Goal: Task Accomplishment & Management: Complete application form

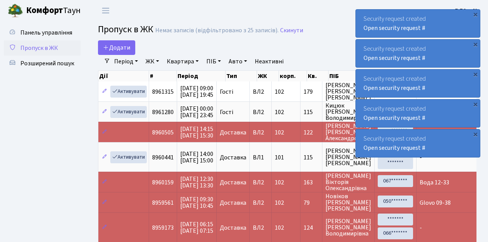
select select "25"
click at [62, 128] on ul "Панель управління Пропуск в ЖК Розширений пошук" at bounding box center [42, 148] width 77 height 246
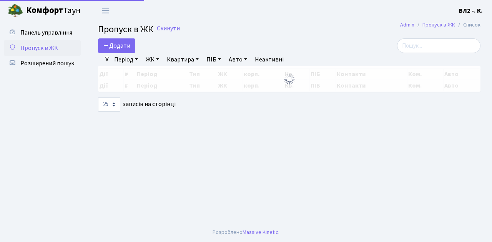
select select "25"
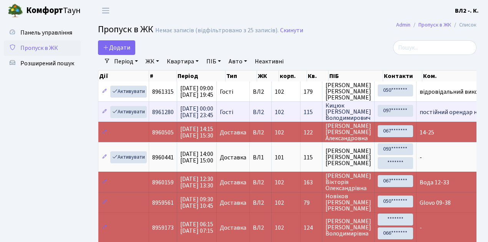
click at [250, 118] on td "Гості" at bounding box center [233, 111] width 33 height 20
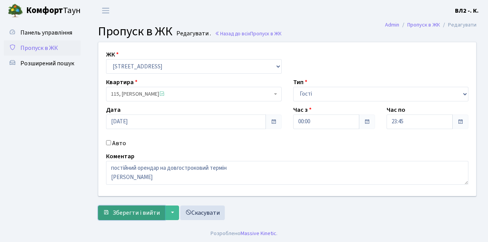
click at [130, 217] on span "Зберегти і вийти" at bounding box center [136, 213] width 47 height 8
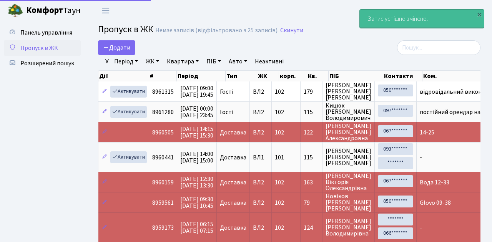
select select "25"
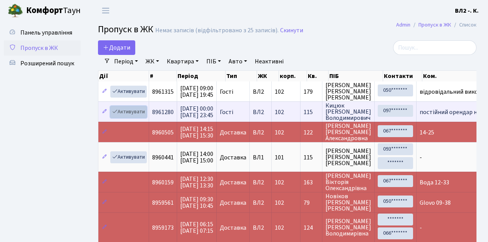
click at [143, 116] on link "Активувати" at bounding box center [128, 112] width 36 height 12
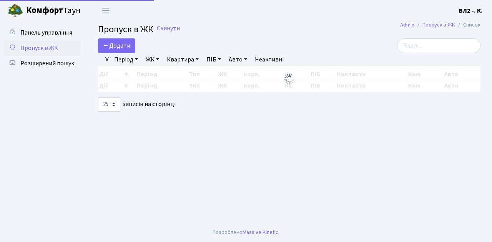
select select "25"
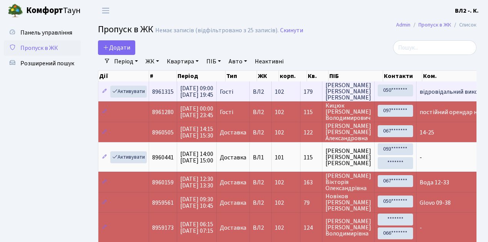
click at [166, 98] on td "8961315" at bounding box center [163, 91] width 28 height 20
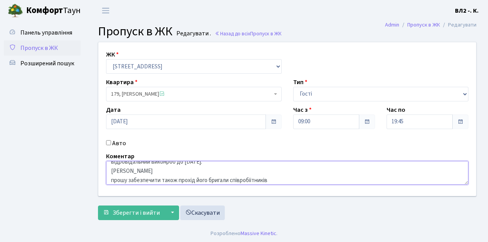
scroll to position [9, 0]
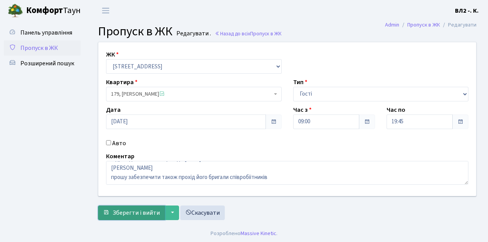
click at [124, 215] on span "Зберегти і вийти" at bounding box center [136, 213] width 47 height 8
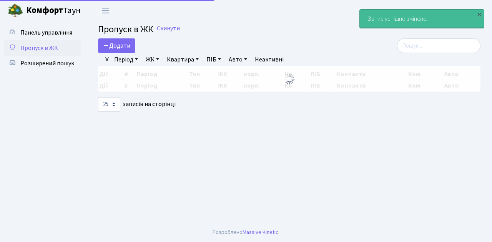
select select "25"
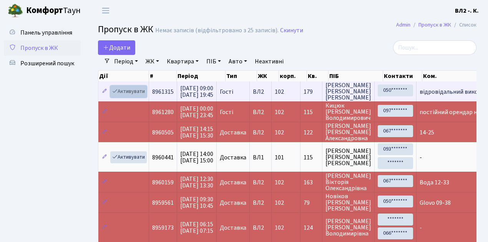
click at [143, 96] on link "Активувати" at bounding box center [128, 92] width 36 height 12
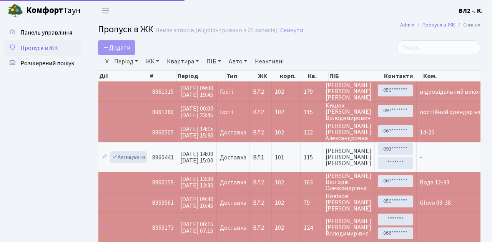
select select "25"
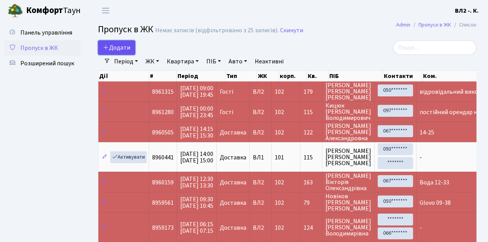
click at [132, 52] on link "Додати" at bounding box center [116, 47] width 37 height 15
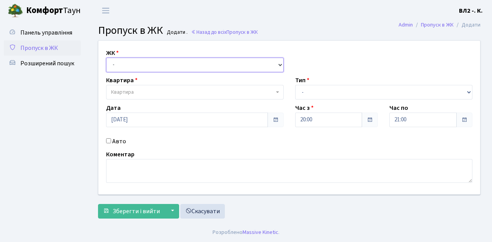
click at [279, 63] on select "- ВЛ1, Ужгородський пров., 4/1 ВЛ2, Голосіївський просп., 76 ВЛ3, пр.Голосіївсь…" at bounding box center [194, 65] width 177 height 15
select select "317"
click at [106, 58] on select "- ВЛ1, Ужгородський пров., 4/1 ВЛ2, Голосіївський просп., 76 ВЛ3, пр.Голосіївсь…" at bounding box center [194, 65] width 177 height 15
select select
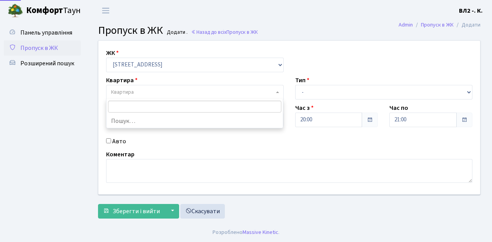
click at [273, 90] on span "Квартира" at bounding box center [192, 92] width 163 height 8
type input "175"
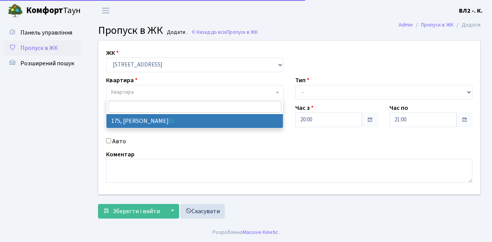
select select "38461"
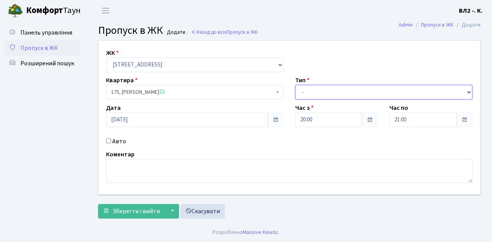
click at [467, 90] on select "- Доставка Таксі Гості Сервіс" at bounding box center [383, 92] width 177 height 15
select select "1"
click at [295, 85] on select "- Доставка Таксі Гості Сервіс" at bounding box center [383, 92] width 177 height 15
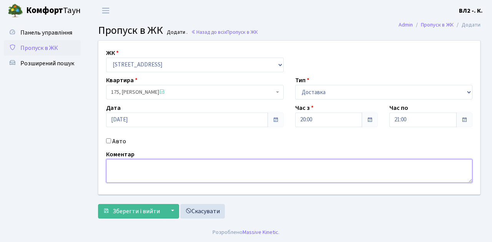
drag, startPoint x: 109, startPoint y: 165, endPoint x: 212, endPoint y: 167, distance: 103.3
click at [109, 164] on textarea at bounding box center [289, 171] width 366 height 24
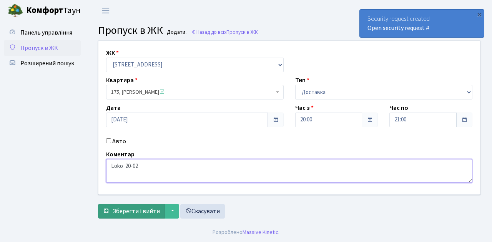
type textarea "Loko 20-02"
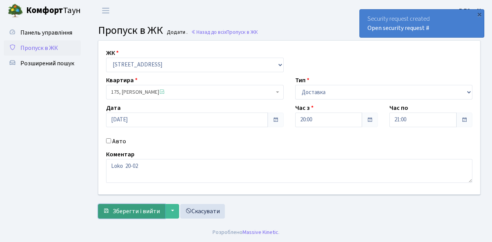
click at [120, 215] on button "Зберегти і вийти" at bounding box center [131, 211] width 67 height 15
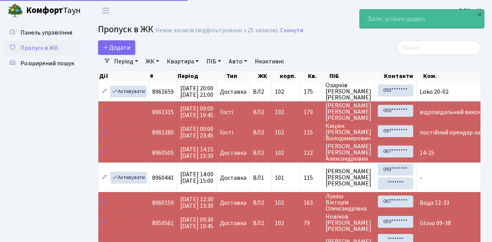
select select "25"
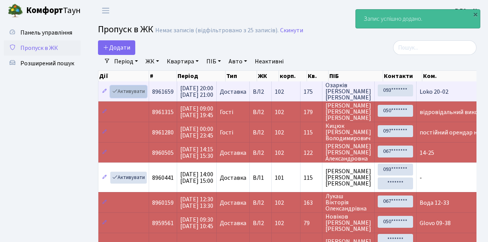
click at [139, 95] on link "Активувати" at bounding box center [128, 92] width 36 height 12
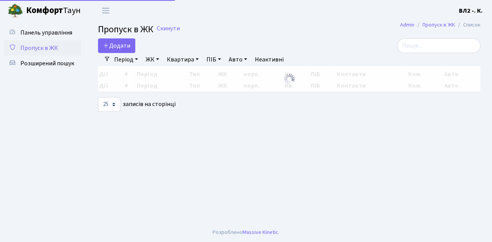
select select "25"
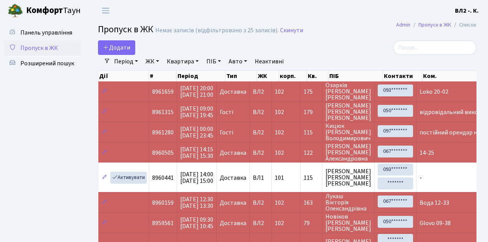
click at [300, 118] on td "102" at bounding box center [286, 111] width 29 height 20
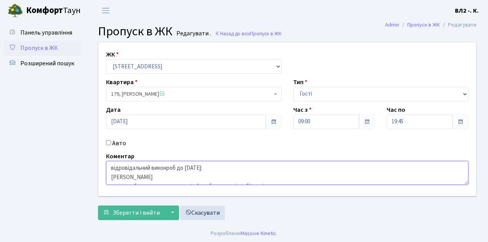
drag, startPoint x: 111, startPoint y: 177, endPoint x: 163, endPoint y: 176, distance: 52.6
click at [163, 176] on textarea "відровідальний виконроб до [DATE]: [PERSON_NAME] прошу забезпечити також прохід…" at bounding box center [287, 173] width 362 height 24
drag, startPoint x: 178, startPoint y: 168, endPoint x: 229, endPoint y: 167, distance: 50.7
click at [229, 167] on textarea "відровідальний виконроб до 01.03.2026 року: Титаренко Михайло прошу забезпечити…" at bounding box center [287, 173] width 362 height 24
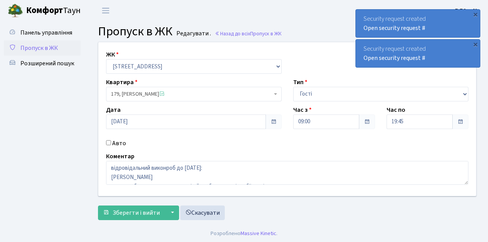
click at [31, 114] on ul "Панель управління Пропуск в ЖК Розширений пошук" at bounding box center [42, 122] width 77 height 195
click at [38, 46] on span "Пропуск в ЖК" at bounding box center [39, 48] width 38 height 8
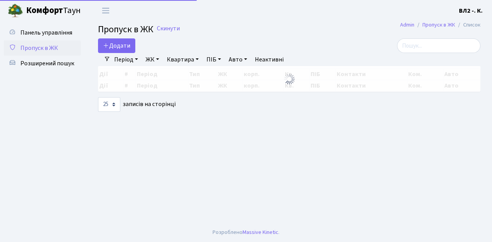
select select "25"
